Goal: Ask a question

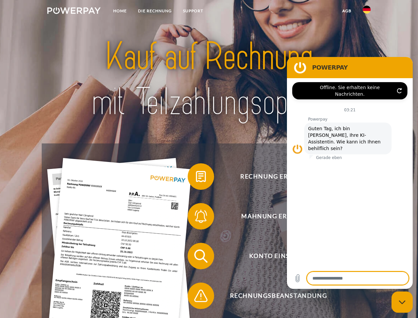
click at [74, 12] on img at bounding box center [73, 10] width 53 height 7
click at [367, 12] on img at bounding box center [367, 10] width 8 height 8
click at [347, 11] on link "agb" at bounding box center [347, 11] width 21 height 12
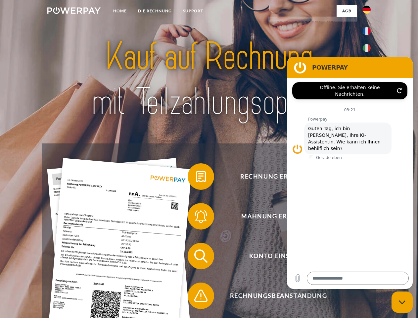
click at [196, 178] on span at bounding box center [191, 176] width 33 height 33
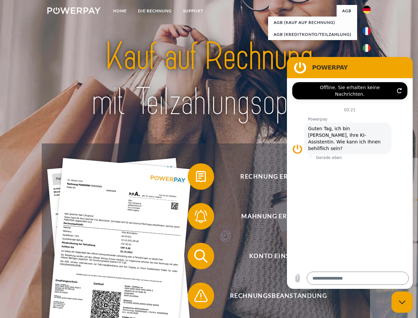
click at [196, 218] on span at bounding box center [191, 216] width 33 height 33
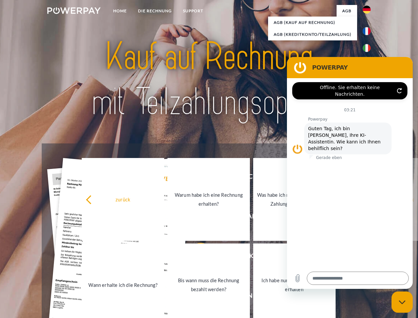
click at [196, 257] on link "Bis wann muss die Rechnung bezahlt werden?" at bounding box center [209, 284] width 82 height 83
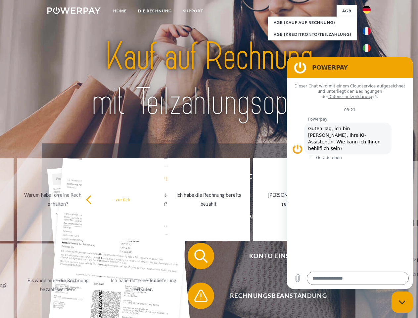
click at [196, 297] on span at bounding box center [191, 295] width 33 height 33
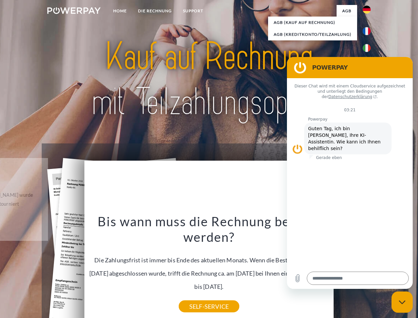
click at [402, 302] on icon "Messaging-Fenster schließen" at bounding box center [402, 302] width 7 height 4
type textarea "*"
